Goal: Ask a question

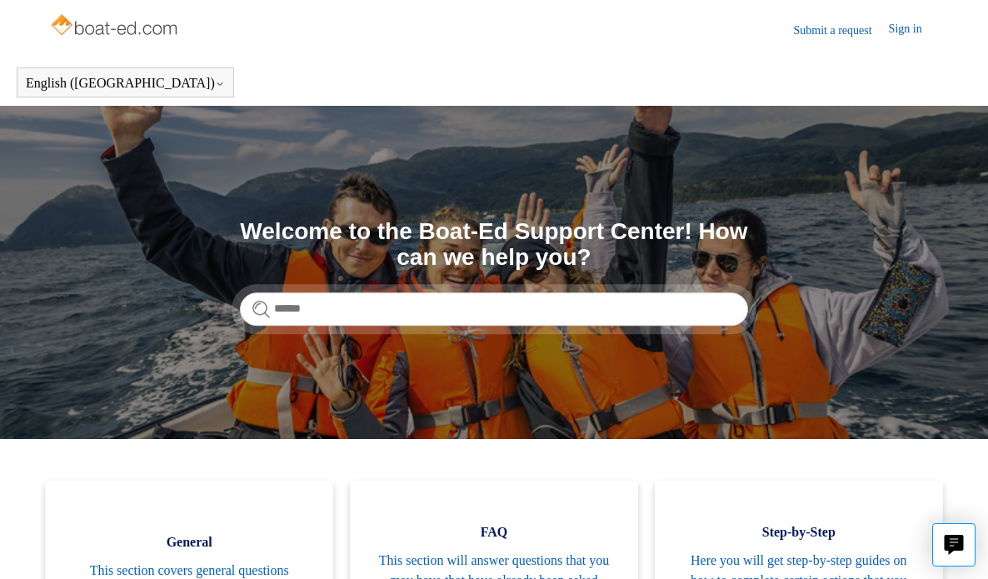
click at [834, 33] on link "Submit a request" at bounding box center [841, 30] width 95 height 17
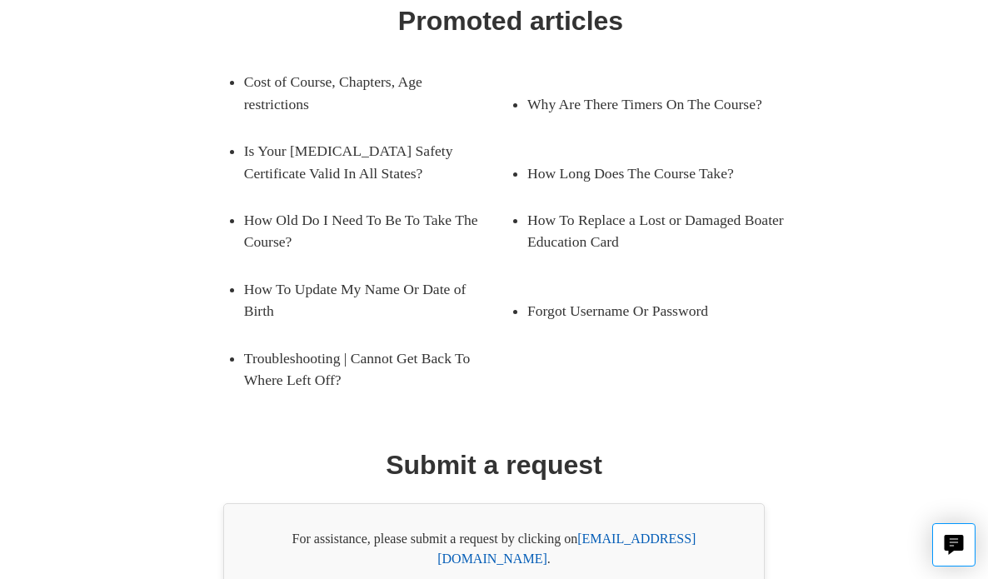
scroll to position [286, 0]
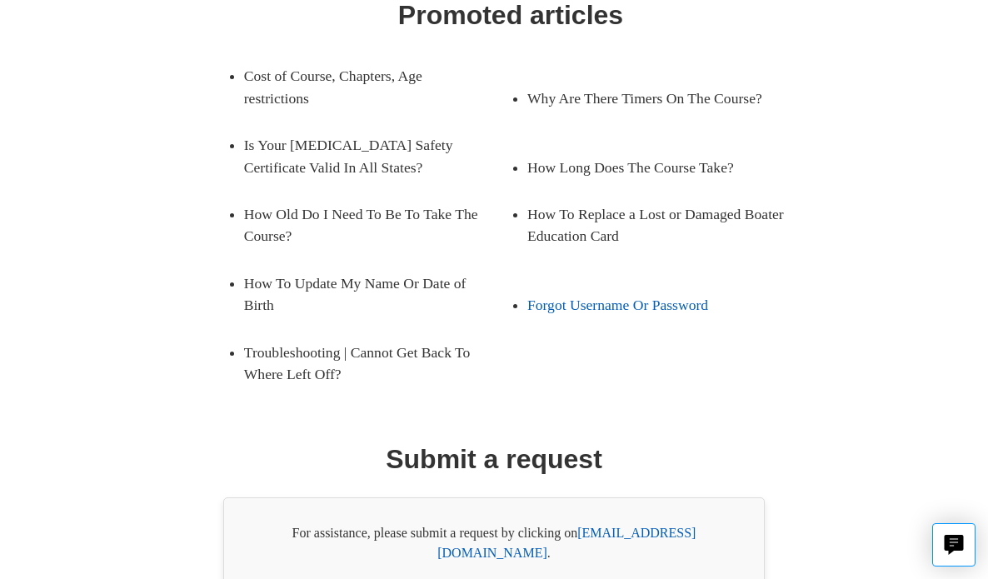
click at [586, 307] on link "Forgot Username Or Password" at bounding box center [648, 305] width 242 height 47
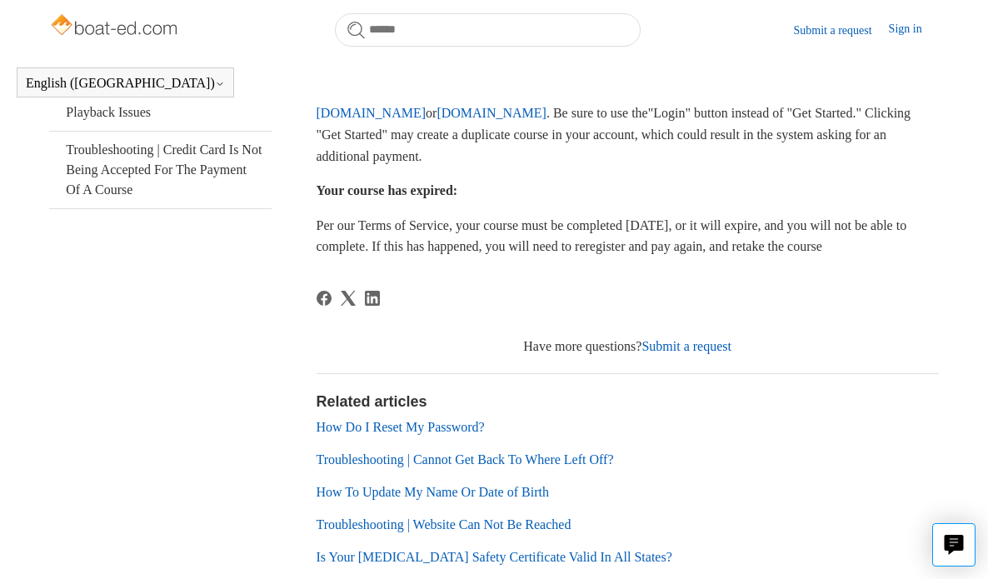
scroll to position [521, 0]
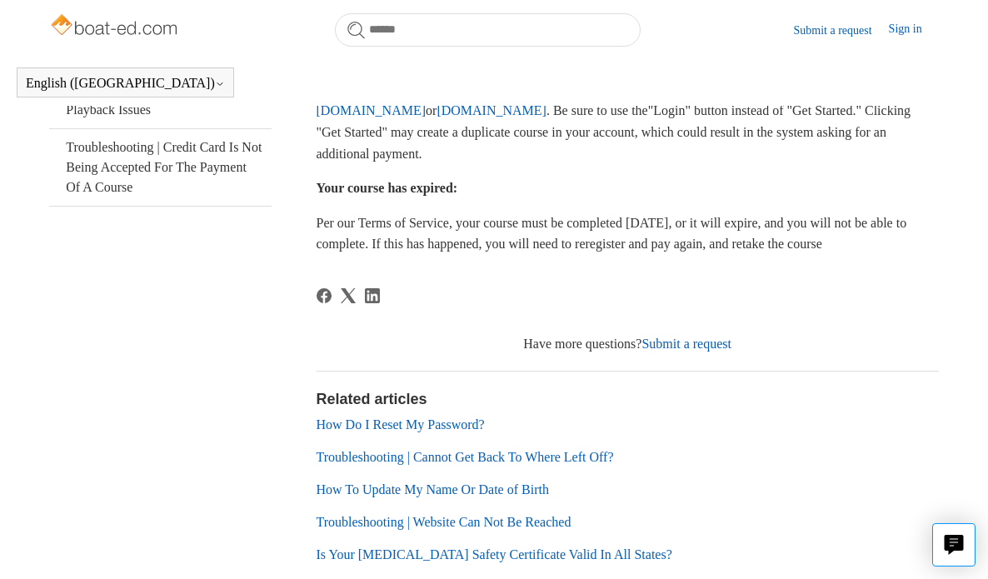
click at [686, 348] on link "Submit a request" at bounding box center [687, 344] width 90 height 14
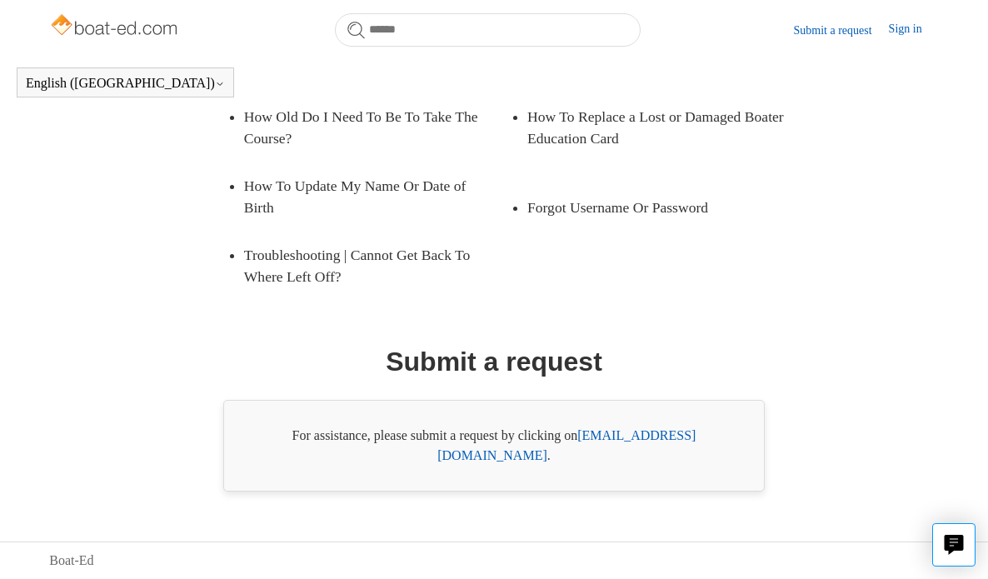
click at [631, 461] on link "[EMAIL_ADDRESS][DOMAIN_NAME]" at bounding box center [566, 445] width 258 height 34
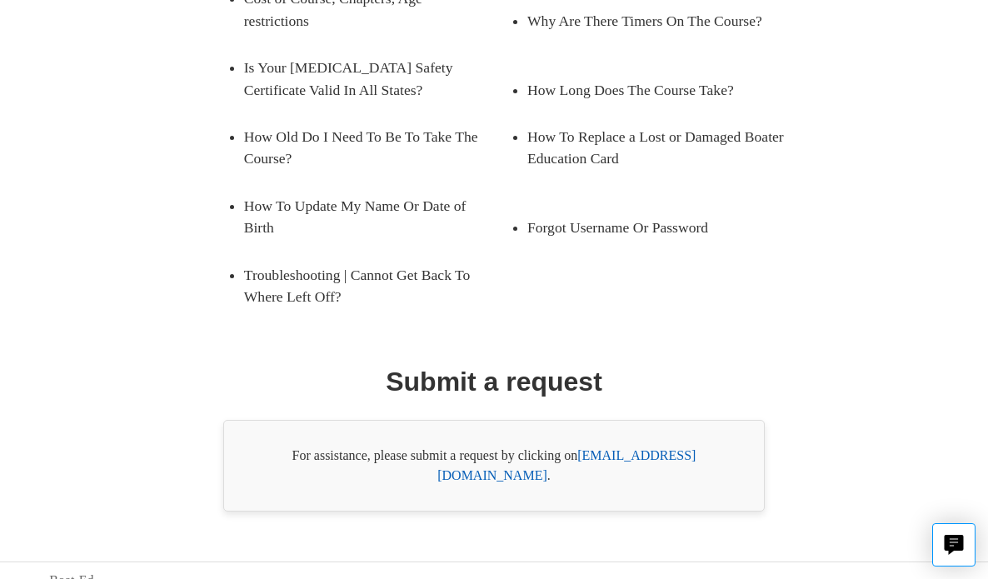
scroll to position [317, 0]
